Goal: Navigation & Orientation: Find specific page/section

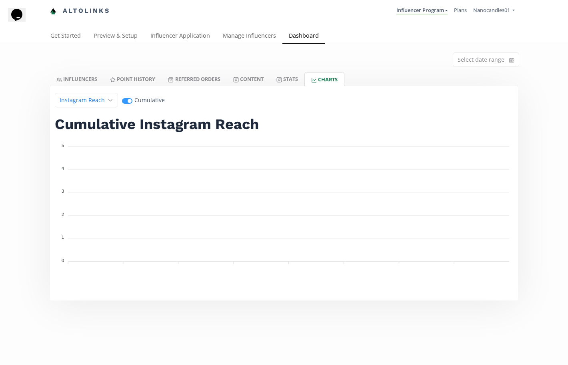
click at [528, 30] on div "Get Started Preview & Setup Influencer Application Manage Influencers Dashboard" at bounding box center [284, 36] width 568 height 16
click at [485, 10] on span "Nanocandles01" at bounding box center [492, 9] width 37 height 7
click at [262, 40] on link "Manage Influencers" at bounding box center [250, 36] width 66 height 16
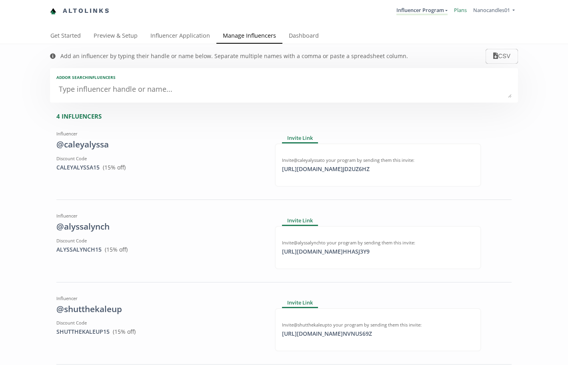
click at [463, 12] on link "Plans" at bounding box center [460, 9] width 13 height 7
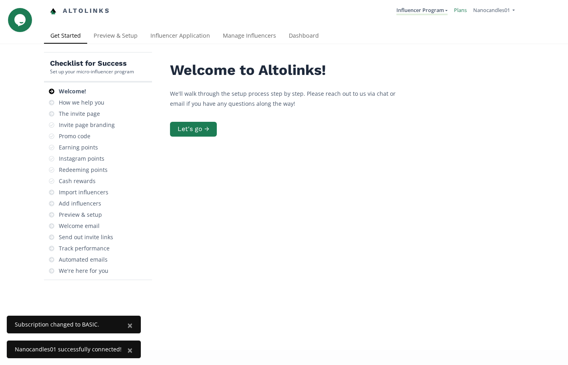
click at [459, 13] on link "Plans" at bounding box center [460, 9] width 13 height 7
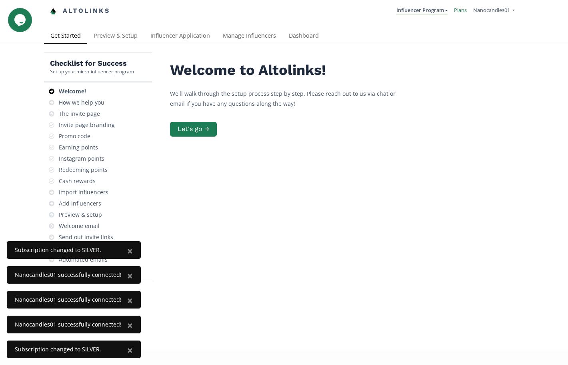
click at [456, 12] on link "Plans" at bounding box center [460, 9] width 13 height 7
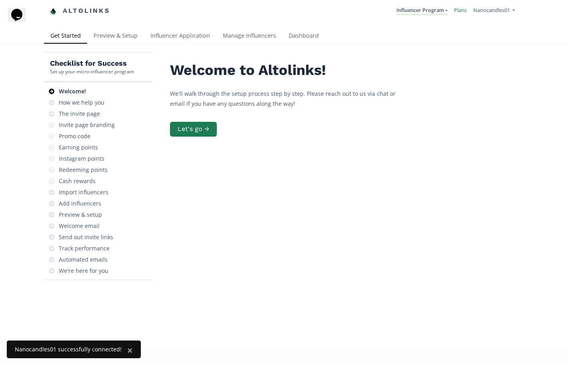
click at [463, 12] on link "Plans" at bounding box center [460, 9] width 13 height 7
